Goal: Entertainment & Leisure: Consume media (video, audio)

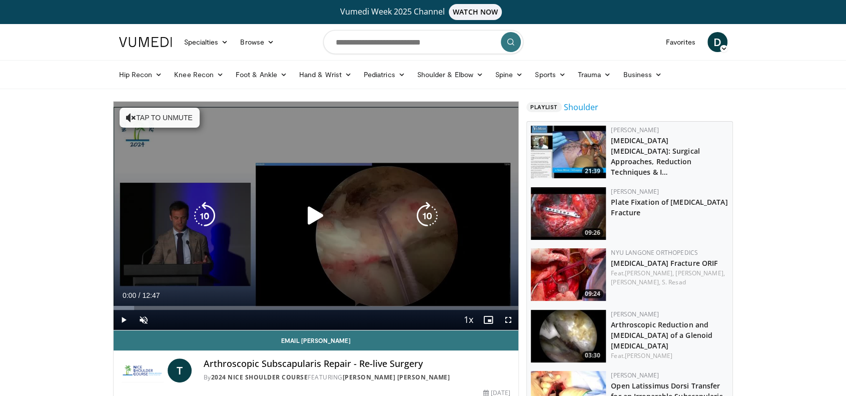
click at [314, 202] on icon "Video Player" at bounding box center [316, 216] width 28 height 28
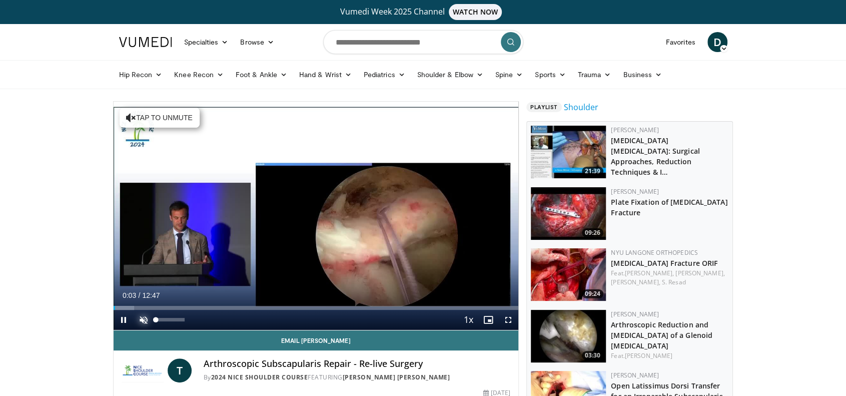
click at [136, 317] on span "Video Player" at bounding box center [144, 320] width 20 height 20
click at [123, 320] on span "Video Player" at bounding box center [124, 320] width 20 height 20
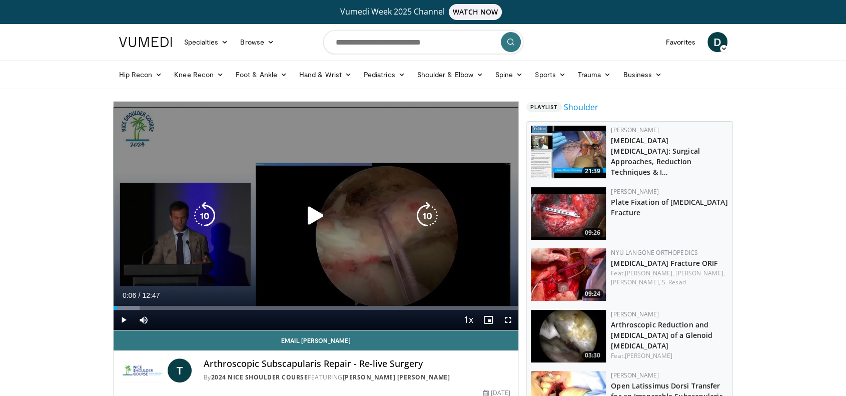
click at [365, 214] on div "Video Player" at bounding box center [315, 216] width 243 height 20
drag, startPoint x: 350, startPoint y: 221, endPoint x: 328, endPoint y: 217, distance: 22.9
click at [346, 220] on div "Video Player" at bounding box center [315, 216] width 243 height 20
click at [328, 217] on icon "Video Player" at bounding box center [316, 216] width 28 height 28
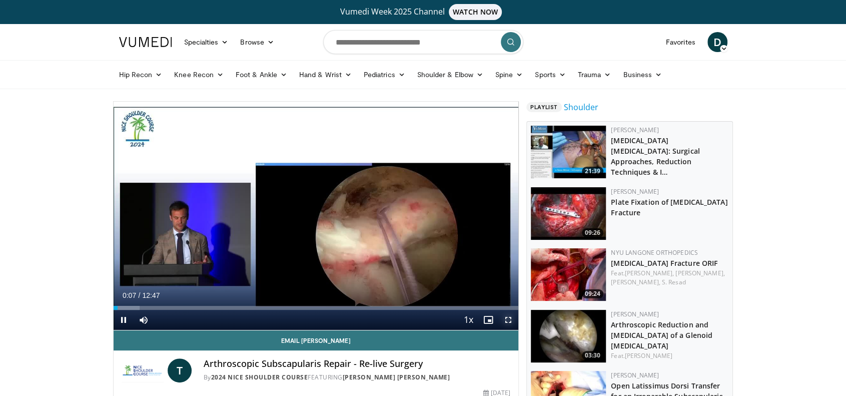
click at [512, 318] on span "Video Player" at bounding box center [508, 320] width 20 height 20
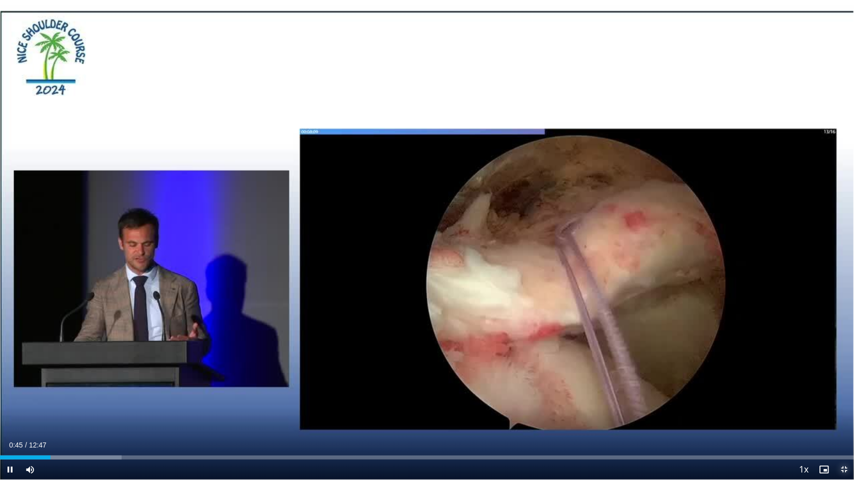
click at [845, 395] on span "Video Player" at bounding box center [844, 470] width 20 height 20
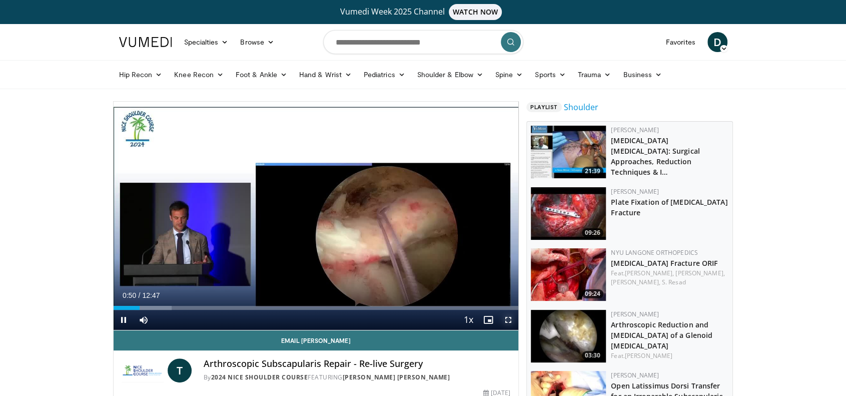
click at [505, 322] on span "Video Player" at bounding box center [508, 320] width 20 height 20
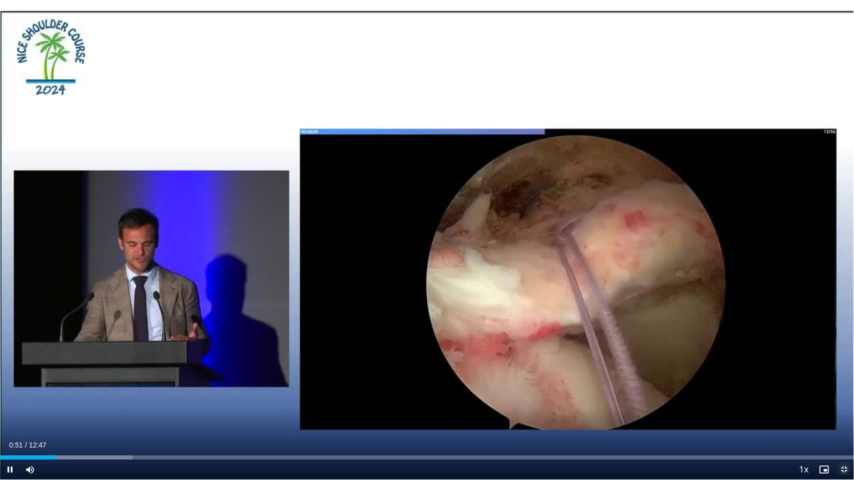
click at [838, 395] on span "Video Player" at bounding box center [844, 470] width 20 height 20
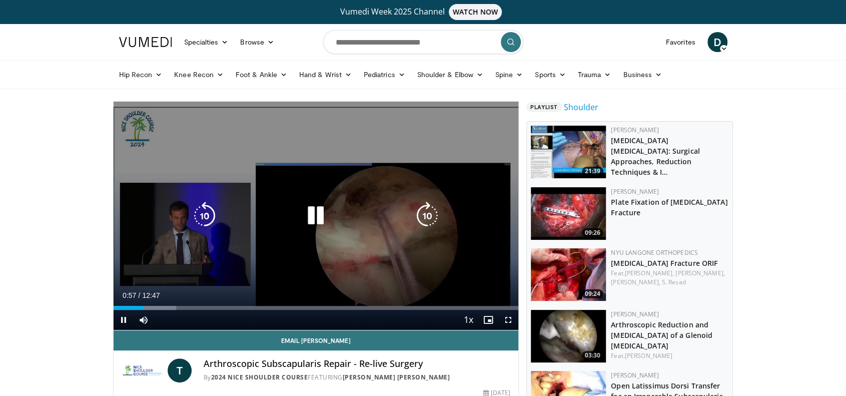
click at [310, 214] on icon "Video Player" at bounding box center [316, 216] width 28 height 28
click at [316, 216] on icon "Video Player" at bounding box center [316, 216] width 28 height 28
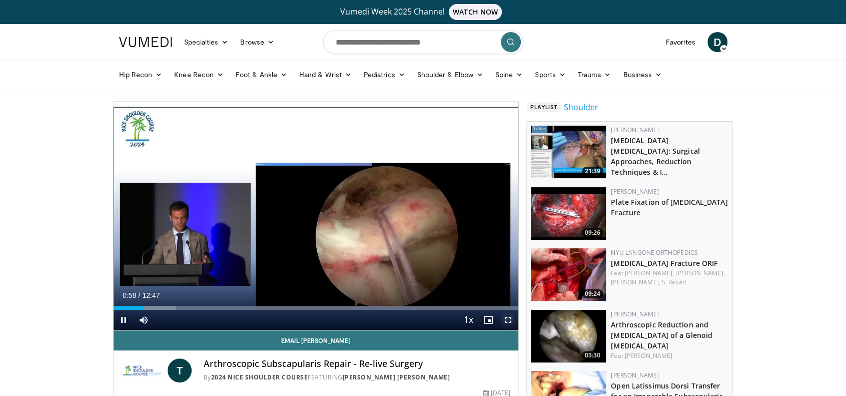
click at [509, 322] on span "Video Player" at bounding box center [508, 320] width 20 height 20
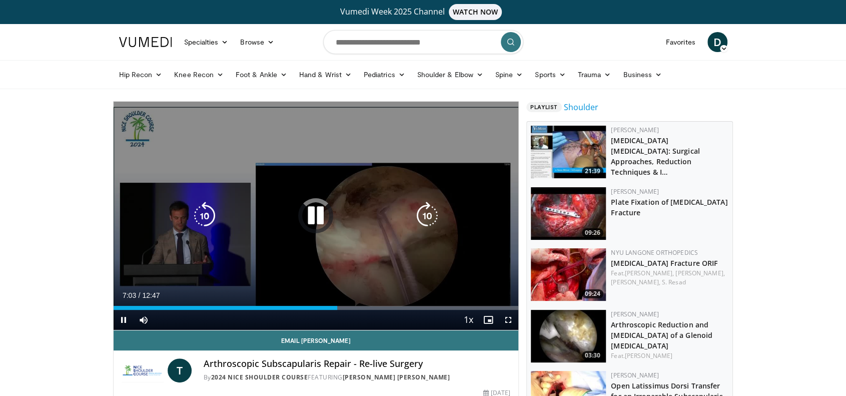
click at [322, 215] on icon "Video Player" at bounding box center [316, 216] width 28 height 28
click at [310, 215] on icon "Video Player" at bounding box center [316, 216] width 28 height 28
drag, startPoint x: 507, startPoint y: 318, endPoint x: 506, endPoint y: 378, distance: 60.6
click at [506, 318] on span "Video Player" at bounding box center [508, 320] width 20 height 20
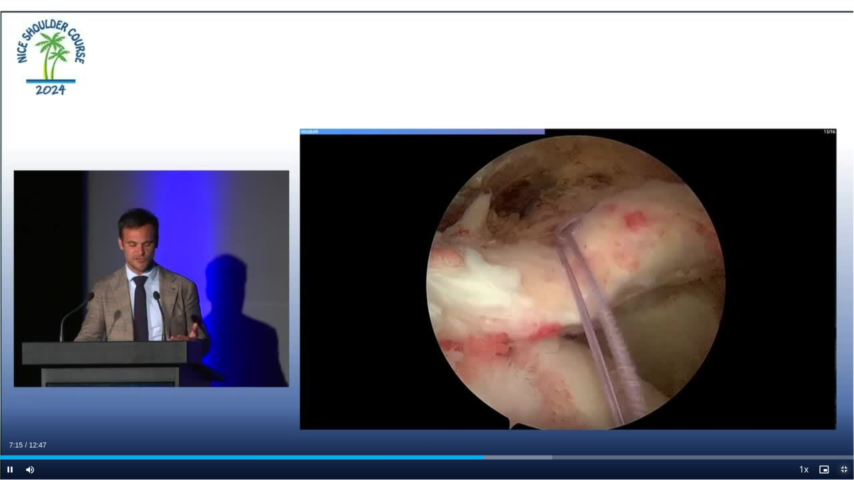
click at [837, 395] on span "Video Player" at bounding box center [844, 470] width 20 height 20
